Goal: Check status: Check status

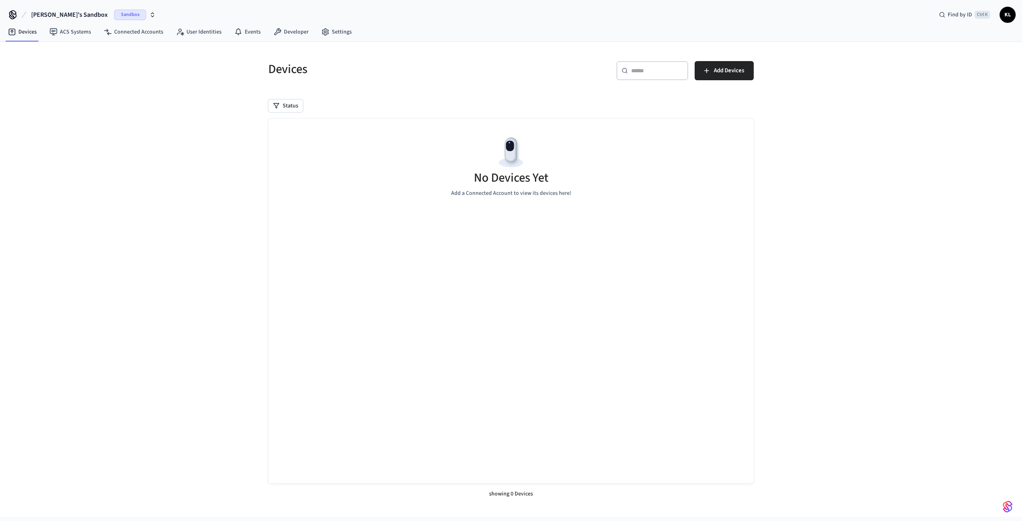
click at [114, 12] on span "Sandbox" at bounding box center [130, 15] width 32 height 10
click at [109, 64] on span "Production" at bounding box center [105, 66] width 32 height 10
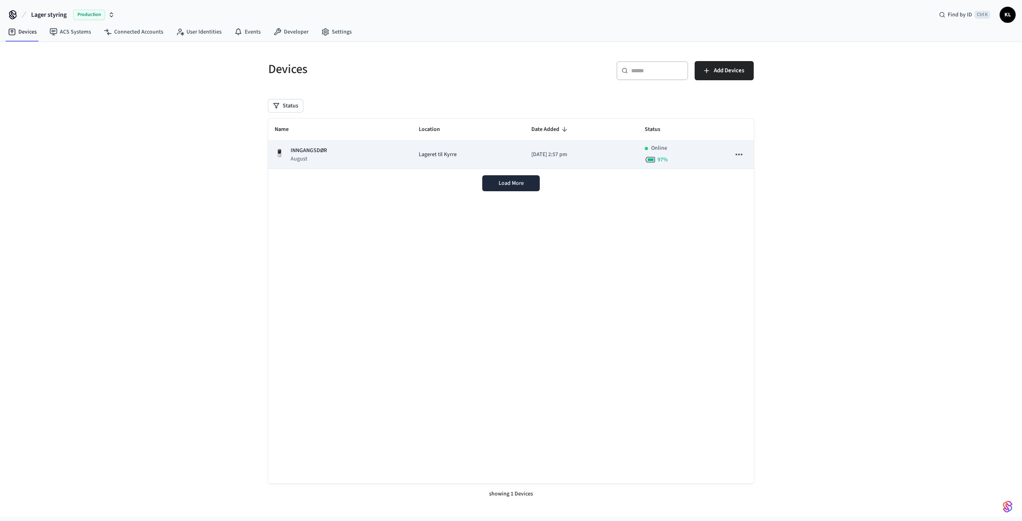
click at [393, 149] on div "INNGANGSDØR August" at bounding box center [340, 155] width 131 height 16
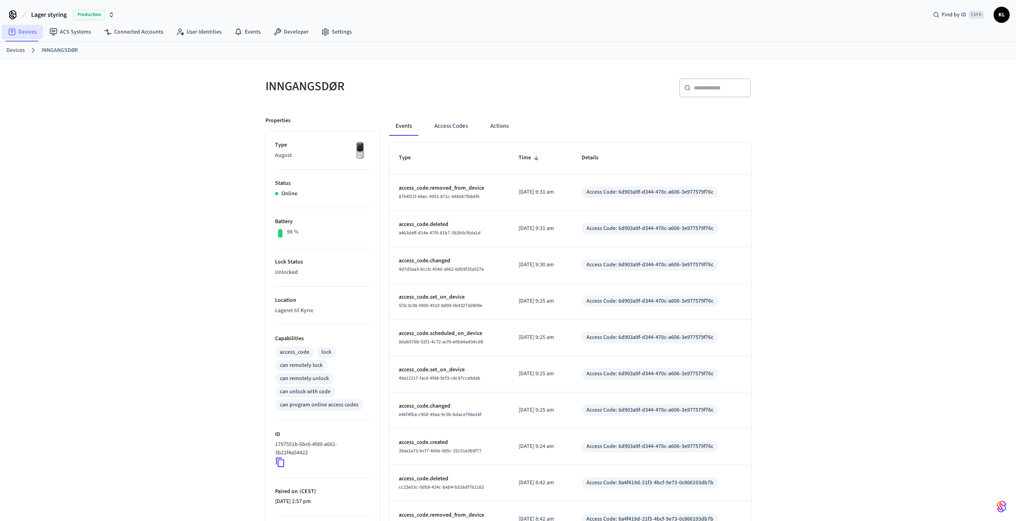
click at [27, 31] on link "Devices" at bounding box center [23, 32] width 42 height 14
